Goal: Communication & Community: Connect with others

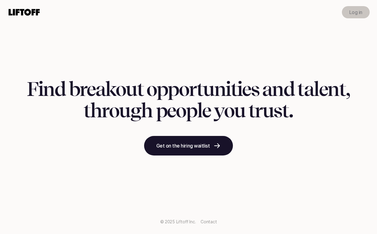
click at [354, 13] on p "Log in" at bounding box center [355, 12] width 13 height 7
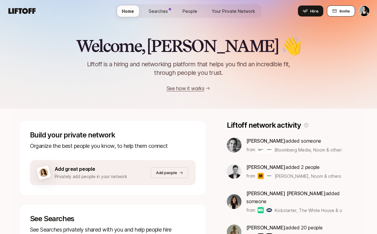
click at [339, 11] on button "Invite" at bounding box center [341, 10] width 28 height 11
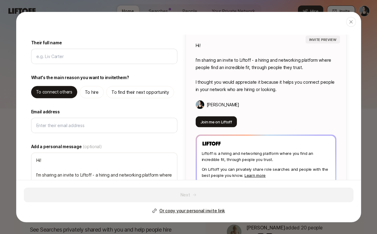
scroll to position [31, 0]
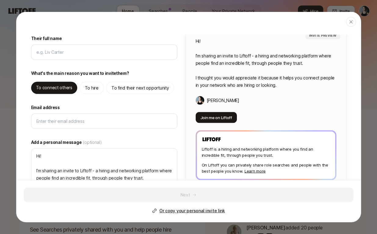
drag, startPoint x: 339, startPoint y: 11, endPoint x: 371, endPoint y: 116, distance: 110.4
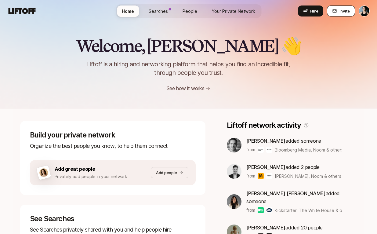
click at [348, 12] on span "Invite" at bounding box center [344, 11] width 10 height 6
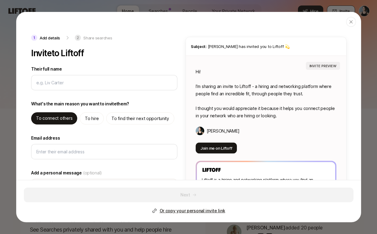
type textarea "x"
type input "J"
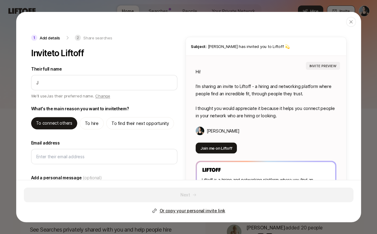
type textarea "x"
type input "Ja"
type textarea "x"
type input "Jaim"
type textarea "x"
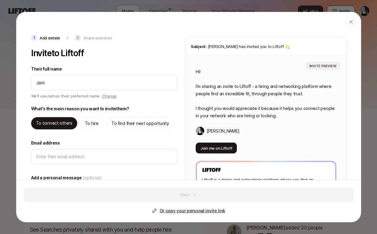
type input "Jaime"
type textarea "x"
type input "Jaime"
type textarea "x"
type input "Jaime D"
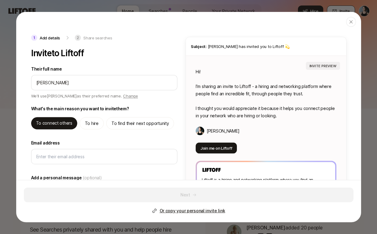
type textarea "x"
type input "Jaime De"
type textarea "x"
type input "Jaime Der"
type textarea "x"
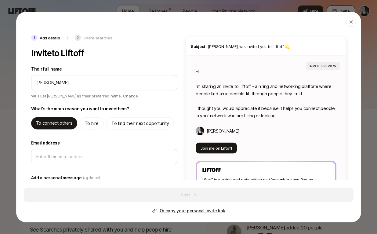
type input "Jaime Derri"
type textarea "x"
type input "Jaime Derrin"
type textarea "x"
type input "Jaime Derring"
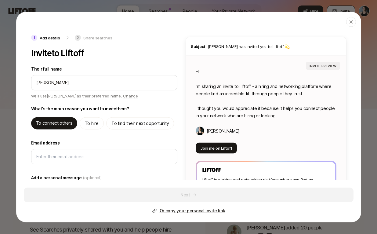
type textarea "x"
type input "Jaime Derringe"
type textarea "x"
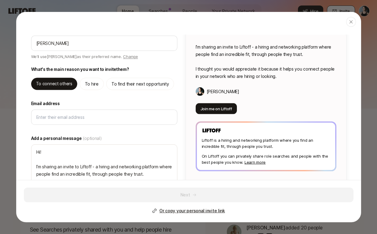
type input "Jaime Derringer"
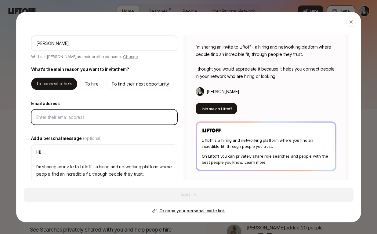
type textarea "x"
type textarea "Hi Jaime! I’m sharing an invite to Liftoff - a hiring and networking platform w…"
click at [78, 118] on input "Email address" at bounding box center [104, 117] width 136 height 7
paste input "jaimederringer@gmail.com"
type textarea "x"
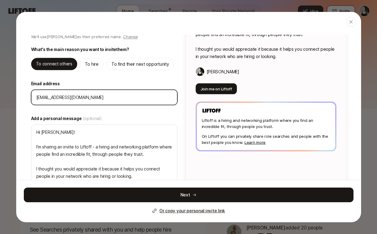
scroll to position [70, 0]
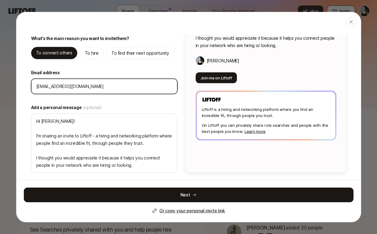
type input "jaimederringer@gmail.com"
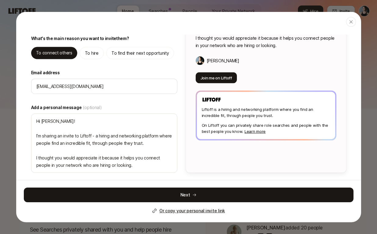
click at [194, 193] on icon at bounding box center [194, 194] width 3 height 3
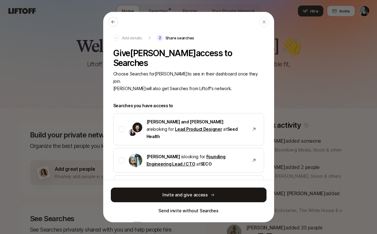
click at [193, 194] on button "Invite and give access" at bounding box center [189, 194] width 156 height 15
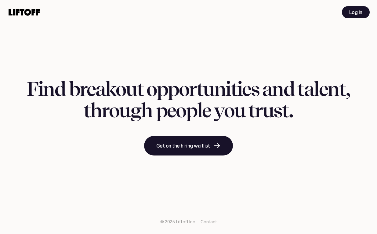
click at [350, 7] on link "Log in" at bounding box center [356, 12] width 28 height 12
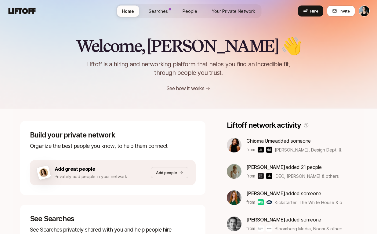
click at [333, 11] on icon at bounding box center [334, 11] width 5 height 5
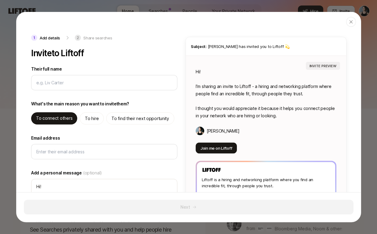
type textarea "x"
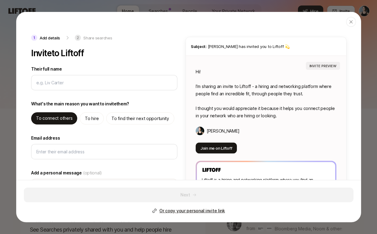
type input "L"
type textarea "x"
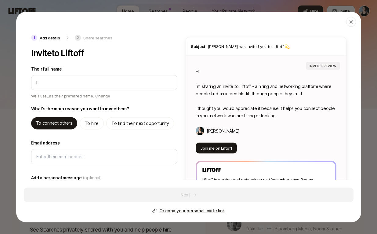
type input "La"
type textarea "x"
type input "Lau"
type textarea "x"
type input "Laur"
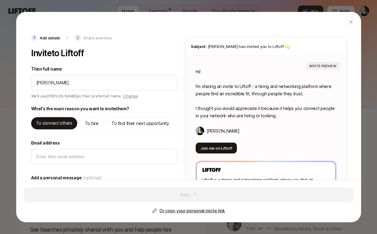
type textarea "x"
type input "Laura"
type textarea "x"
type input "Laura"
type textarea "x"
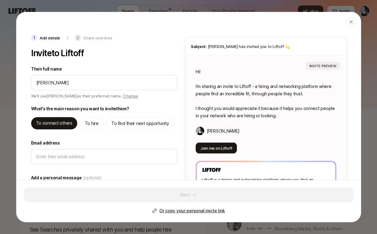
type input "Laura Z"
type textarea "x"
type input "Laura Za"
type textarea "x"
type input "Laura Zac"
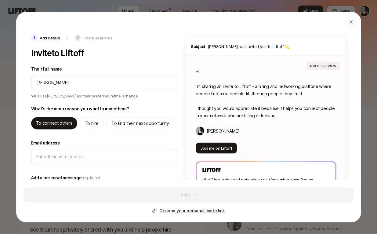
type textarea "x"
type input "Laura Za"
type textarea "x"
type input "Laura Zax"
type textarea "x"
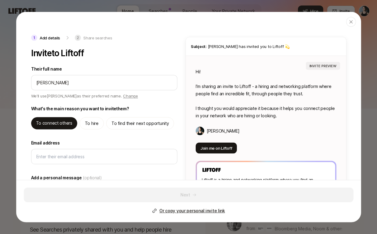
type input "Laura Zax"
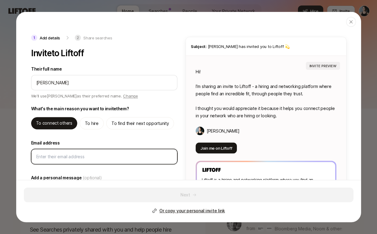
type textarea "Hi Laura! I’m sharing an invite to Liftoff - a hiring and networking platform w…"
type textarea "x"
drag, startPoint x: 0, startPoint y: 0, endPoint x: 81, endPoint y: 157, distance: 176.7
click at [81, 157] on input "Email address" at bounding box center [104, 156] width 136 height 7
paste input "laura.zax@gmail.com"
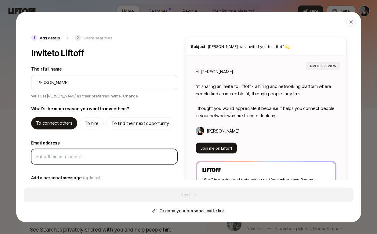
type input "laura.zax@gmail.com"
type textarea "x"
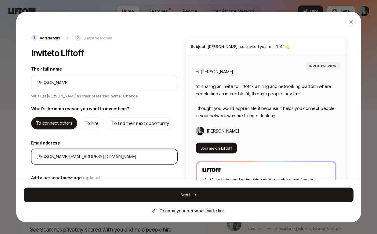
type input "laura.zax@gmail.com"
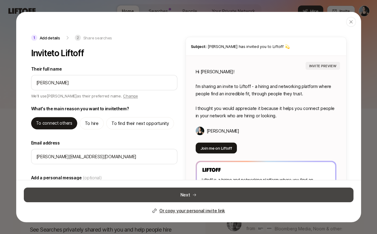
drag, startPoint x: 81, startPoint y: 157, endPoint x: 112, endPoint y: 194, distance: 48.1
click at [112, 194] on button "Next" at bounding box center [189, 194] width 330 height 15
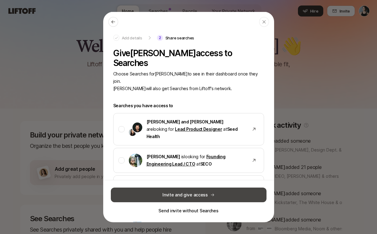
click at [132, 197] on button "Invite and give access" at bounding box center [189, 194] width 156 height 15
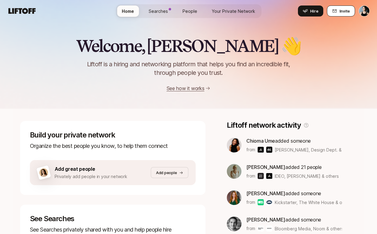
drag, startPoint x: 330, startPoint y: 200, endPoint x: 340, endPoint y: 10, distance: 190.4
click at [340, 10] on span "Invite" at bounding box center [344, 11] width 10 height 6
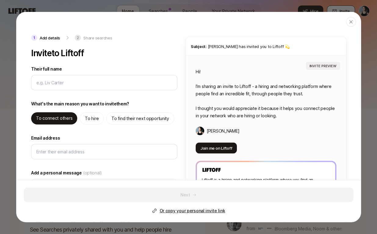
type textarea "x"
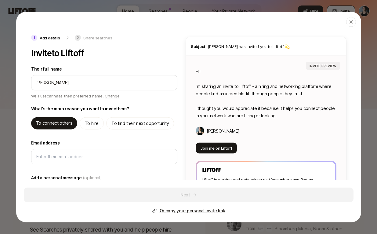
type input "carina bhavnani"
type textarea "x"
type textarea "Hi carina! I’m sharing an invite to Liftoff - a hiring and networking platform …"
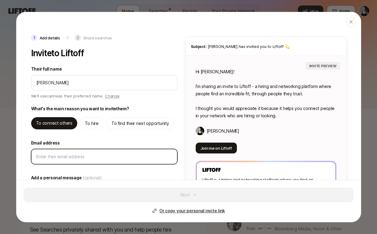
click at [51, 159] on input "Email address" at bounding box center [104, 156] width 136 height 7
paste input "cbhavnani@gmail.com"
type textarea "x"
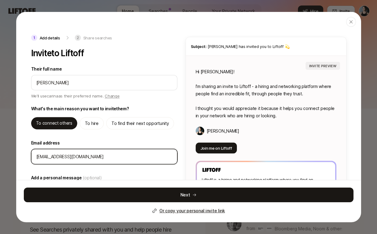
type input "cbhavnani@gmail.com"
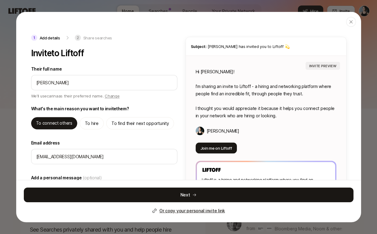
click at [139, 192] on button "Next" at bounding box center [189, 194] width 330 height 15
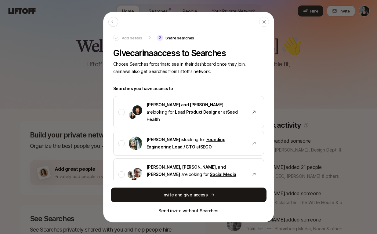
click at [166, 197] on button "Invite and give access" at bounding box center [189, 194] width 156 height 15
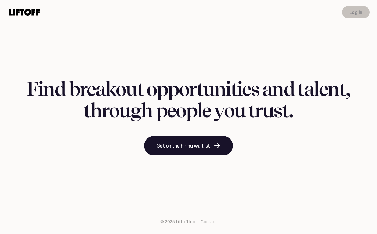
drag, startPoint x: 0, startPoint y: 0, endPoint x: 362, endPoint y: 11, distance: 361.8
click at [362, 11] on p "Log in" at bounding box center [355, 12] width 13 height 7
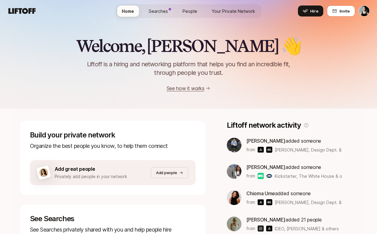
click at [341, 8] on span "Invite" at bounding box center [344, 11] width 10 height 6
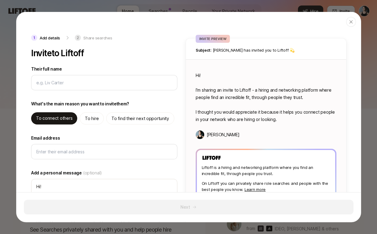
type textarea "x"
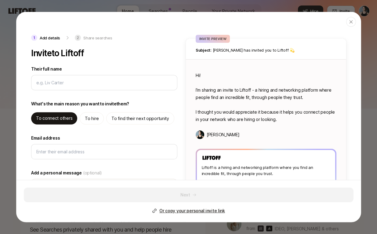
type input "[PERSON_NAME]"
type textarea "x"
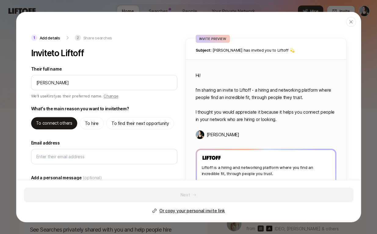
type input "[PERSON_NAME]"
type textarea "Hi [PERSON_NAME]! I’m sharing an invite to Liftoff - a hiring and networking pl…"
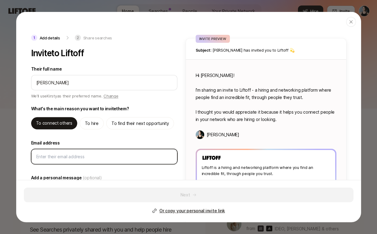
type textarea "x"
drag, startPoint x: 330, startPoint y: 200, endPoint x: 45, endPoint y: 157, distance: 287.9
click at [45, 157] on input "Email address" at bounding box center [104, 156] width 136 height 7
paste input "kirsty@parkelnavigation.com"
type input "kirsty@parkelnavigation.com"
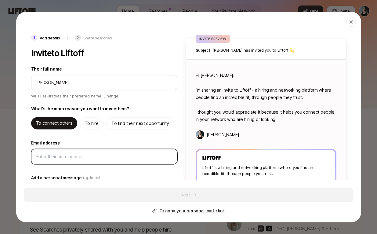
type textarea "x"
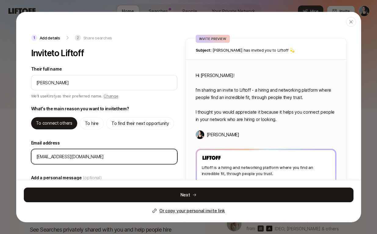
type input "kirsty@parkelnavigation.com"
click at [128, 195] on button "Next" at bounding box center [189, 194] width 330 height 15
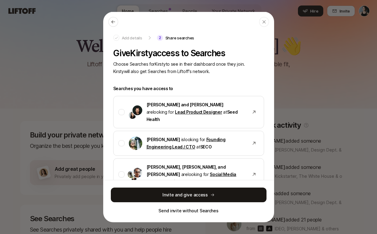
click at [182, 195] on button "Invite and give access" at bounding box center [189, 194] width 156 height 15
